Goal: Task Accomplishment & Management: Complete application form

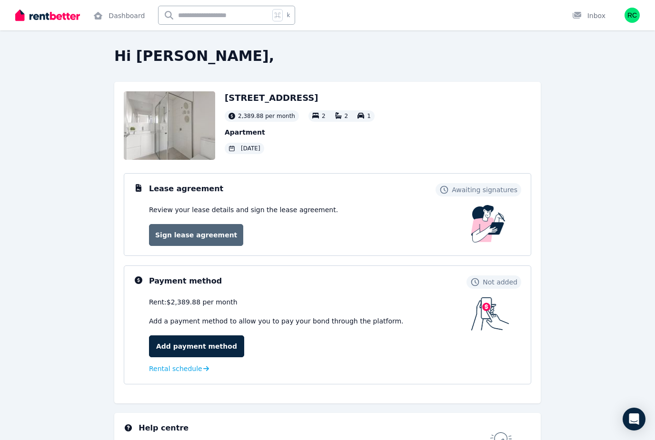
click at [174, 239] on link "Sign lease agreement" at bounding box center [196, 235] width 94 height 22
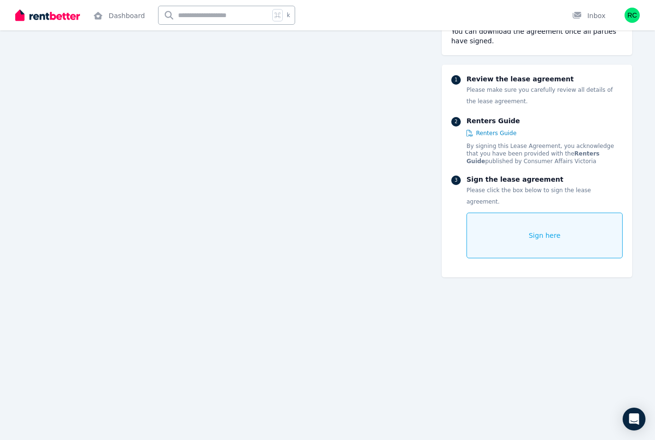
scroll to position [116, 0]
click at [521, 224] on div "Sign here" at bounding box center [545, 236] width 156 height 46
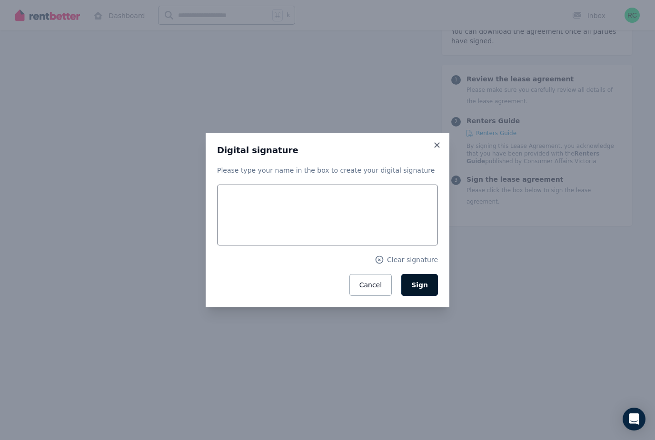
click at [431, 289] on button "Sign" at bounding box center [419, 285] width 37 height 22
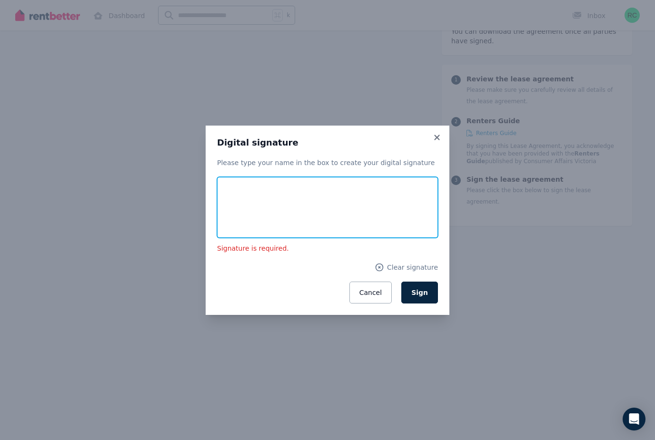
click at [323, 211] on input "text" at bounding box center [327, 207] width 221 height 61
type input "******"
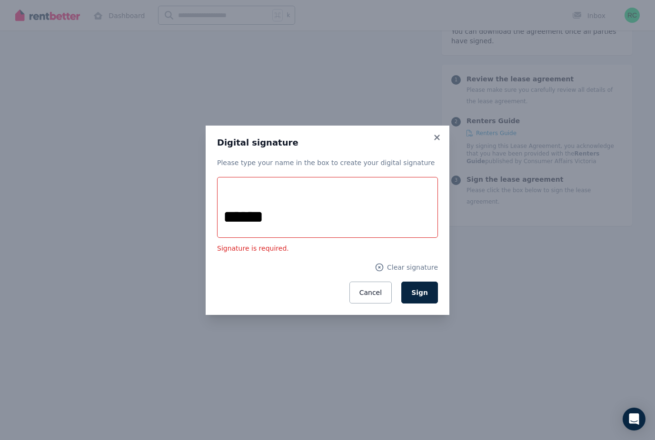
click at [430, 137] on div "Digital signature Please type your name in the box to create your digital signa…" at bounding box center [328, 221] width 244 height 190
click at [435, 135] on icon at bounding box center [436, 137] width 5 height 5
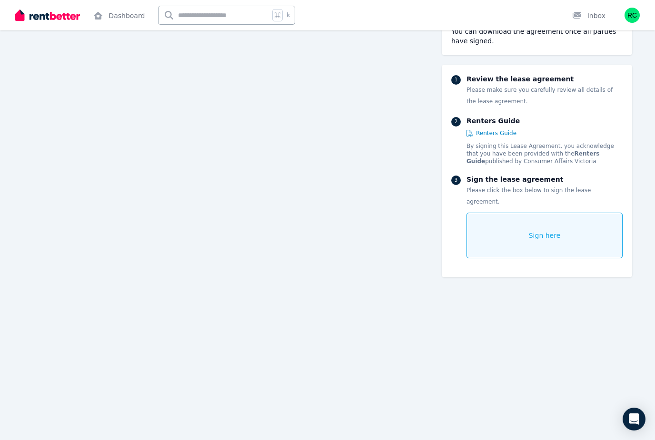
scroll to position [1657, 0]
click at [527, 217] on div "Sign here" at bounding box center [545, 236] width 156 height 46
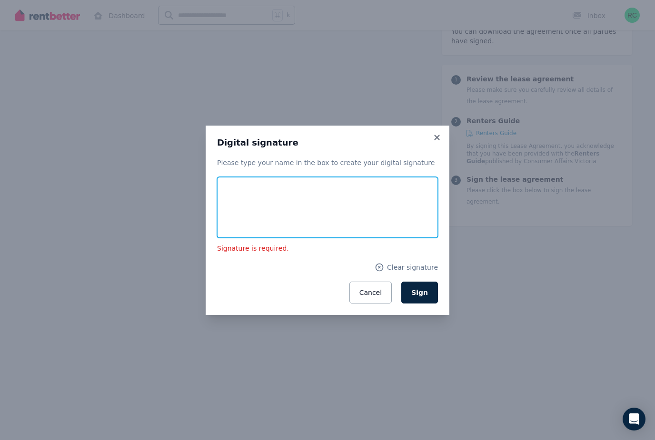
click at [256, 208] on input "text" at bounding box center [327, 207] width 221 height 61
type input "******"
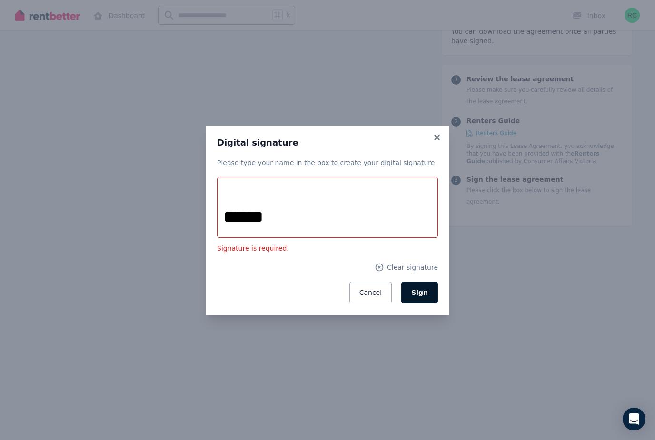
click at [428, 292] on button "Sign" at bounding box center [419, 293] width 37 height 22
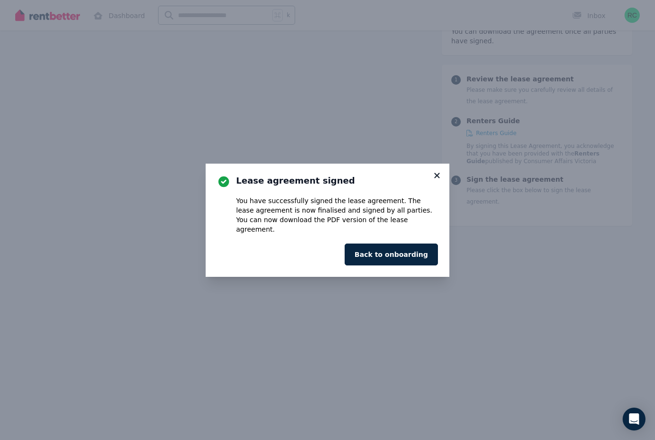
click at [439, 177] on icon at bounding box center [437, 175] width 10 height 9
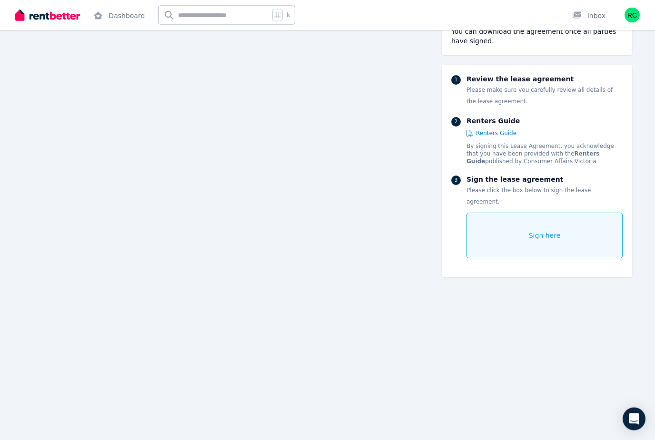
scroll to position [4764, 0]
